Goal: Use online tool/utility: Utilize a website feature to perform a specific function

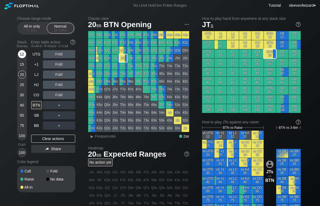
click at [19, 57] on div "12" at bounding box center [22, 54] width 8 height 8
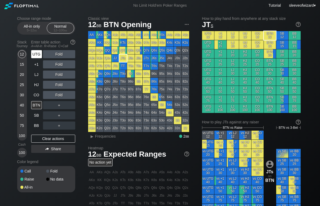
click at [37, 56] on div "UTG" at bounding box center [36, 54] width 11 height 8
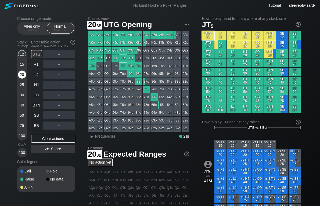
click at [23, 74] on div "20" at bounding box center [22, 75] width 8 height 8
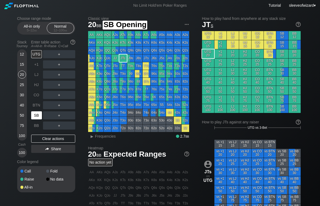
click at [38, 116] on div "SB" at bounding box center [36, 115] width 11 height 8
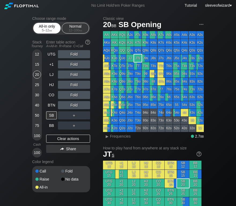
click at [53, 30] on div "5 – 12 bb" at bounding box center [47, 30] width 23 height 4
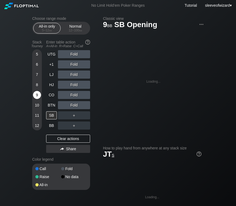
click at [37, 95] on div "9" at bounding box center [37, 95] width 8 height 8
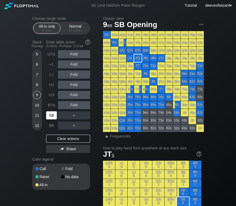
click at [51, 114] on div "SB" at bounding box center [51, 115] width 11 height 8
click at [52, 117] on div "SB" at bounding box center [51, 115] width 11 height 8
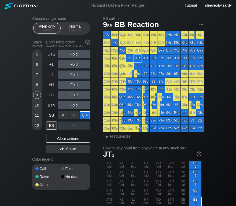
click at [88, 116] on div "C ✕" at bounding box center [85, 115] width 10 height 8
click at [60, 125] on div "A ✕" at bounding box center [63, 126] width 10 height 8
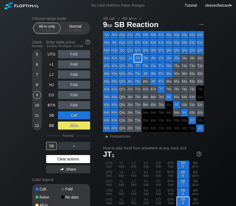
click at [65, 160] on div "Clear actions" at bounding box center [68, 159] width 44 height 8
click at [65, 176] on div "Color legend" at bounding box center [61, 180] width 58 height 9
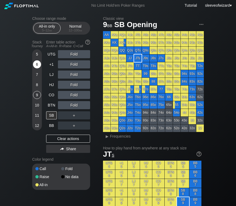
click at [38, 64] on div "6" at bounding box center [37, 64] width 8 height 8
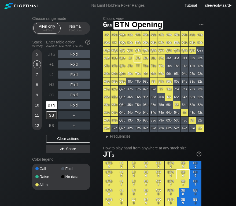
click at [53, 105] on div "BTN" at bounding box center [51, 105] width 11 height 8
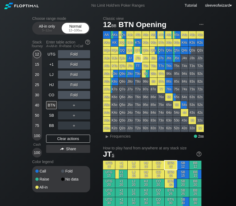
click at [75, 28] on div "Normal 12 – 100 bb" at bounding box center [75, 28] width 25 height 10
click at [38, 55] on div "12" at bounding box center [37, 54] width 8 height 8
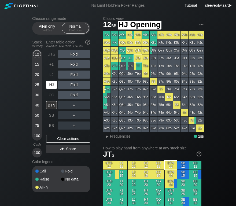
click at [49, 84] on div "HJ" at bounding box center [51, 85] width 11 height 8
